Goal: Information Seeking & Learning: Learn about a topic

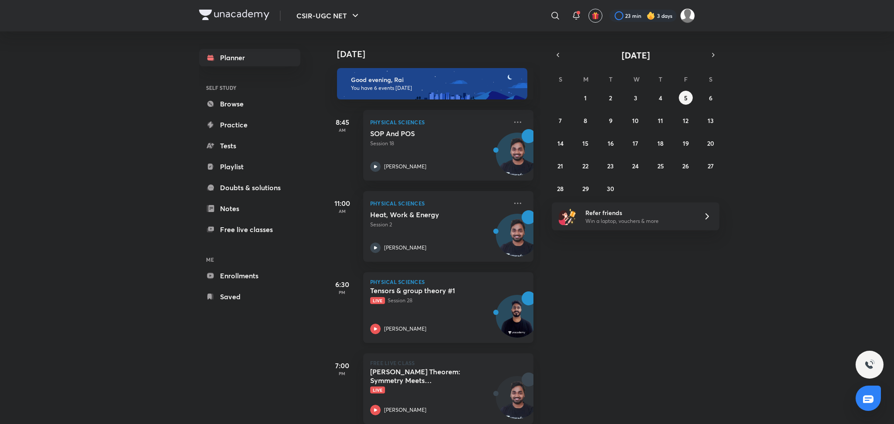
click at [418, 299] on p "Live Session 28" at bounding box center [438, 301] width 137 height 8
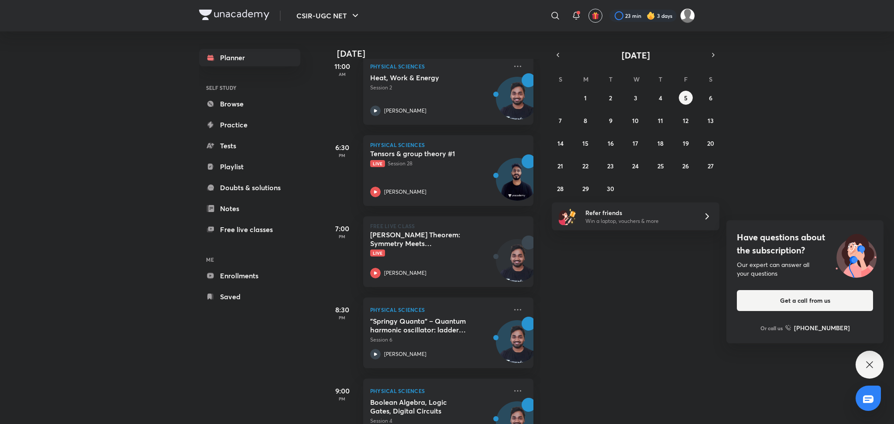
scroll to position [178, 0]
